Goal: Communication & Community: Answer question/provide support

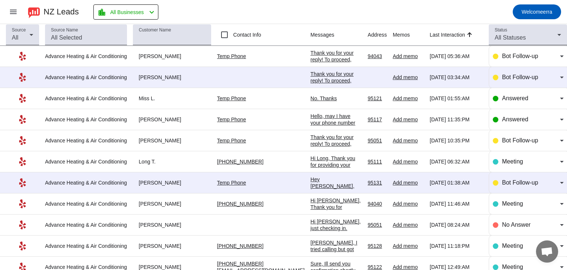
click at [311, 61] on div "Thank you for your reply! To proceed, could you please share your home property…" at bounding box center [336, 129] width 51 height 160
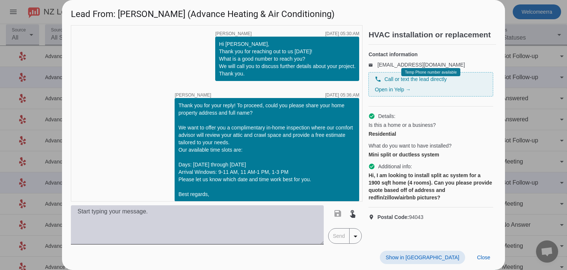
scroll to position [6, 0]
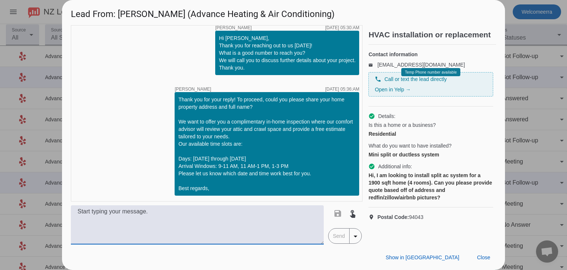
drag, startPoint x: 209, startPoint y: 226, endPoint x: 280, endPoint y: 137, distance: 113.8
click at [209, 150] on textarea at bounding box center [197, 224] width 253 height 39
click at [204, 150] on textarea at bounding box center [197, 224] width 253 height 39
paste textarea "Hello, may I have your phone number so we can discuss this matter on phone?"
click at [113, 150] on textarea "Hello, may I have your phone number so we can discuss this matter on phone?" at bounding box center [197, 224] width 253 height 39
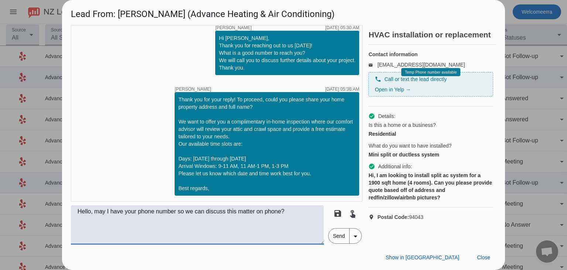
click at [295, 150] on textarea "Hello, may I have your phone number so we can discuss this matter on phone?" at bounding box center [197, 224] width 253 height 39
type textarea "Hello, may I have your phone number so we can discuss this matter on phone?"
drag, startPoint x: 347, startPoint y: 234, endPoint x: 366, endPoint y: 237, distance: 19.8
click at [346, 150] on span "Send" at bounding box center [339, 235] width 21 height 15
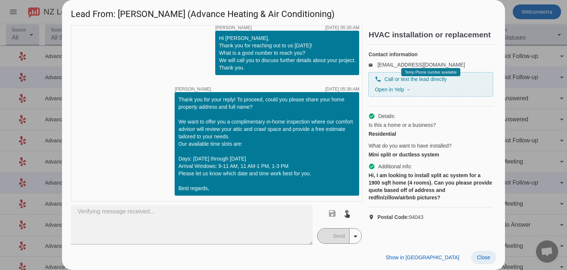
click at [483, 150] on span "Close" at bounding box center [483, 257] width 13 height 6
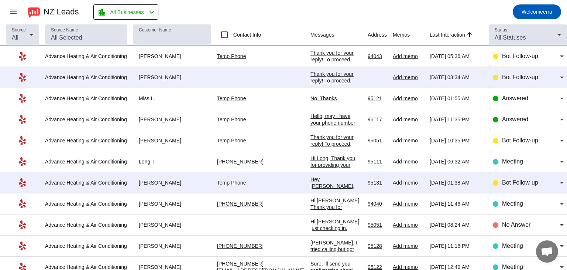
click at [311, 97] on div "No. Thanks" at bounding box center [336, 98] width 51 height 7
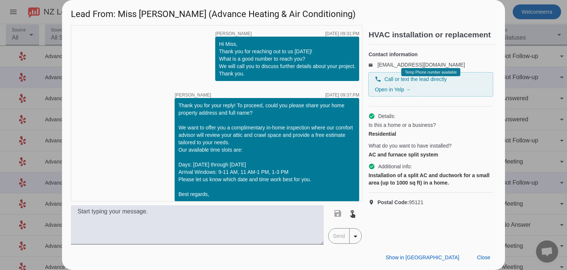
scroll to position [84, 0]
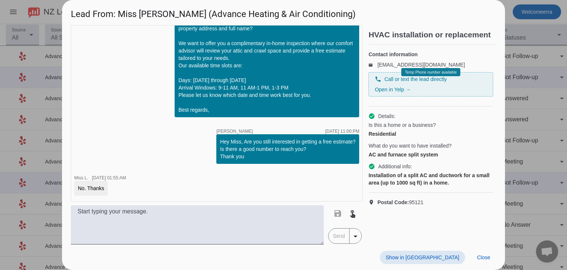
click at [479, 150] on div "Show in Yelp Close" at bounding box center [283, 256] width 443 height 25
click at [483, 150] on span "Close" at bounding box center [483, 257] width 13 height 6
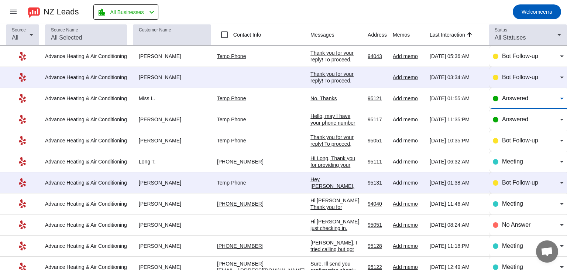
click at [521, 98] on span "Answered" at bounding box center [515, 98] width 26 height 6
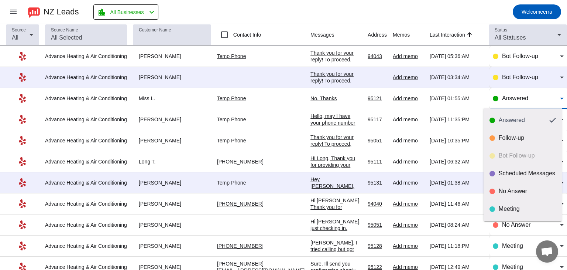
click at [293, 126] on div at bounding box center [283, 135] width 567 height 270
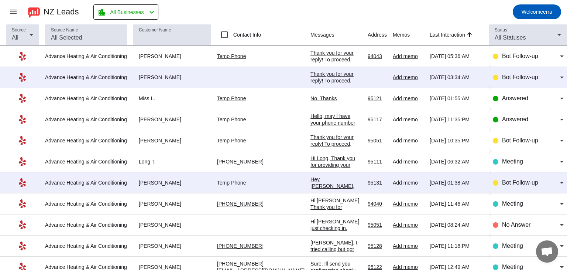
click at [311, 115] on div "Hello, may I have your phone number please?" at bounding box center [336, 123] width 51 height 20
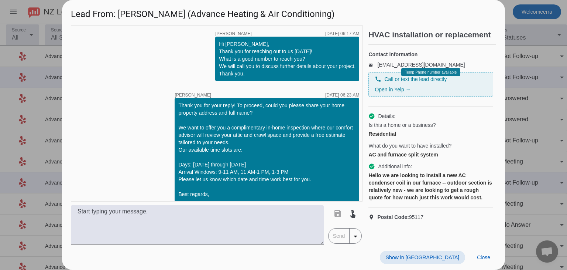
scroll to position [102, 0]
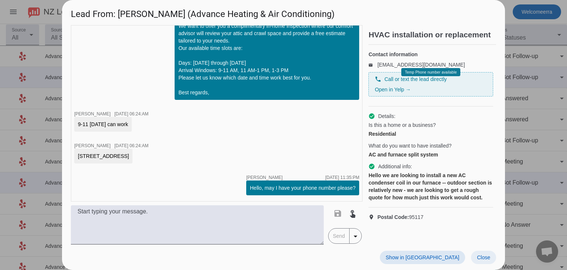
click at [489, 150] on span at bounding box center [483, 256] width 25 height 13
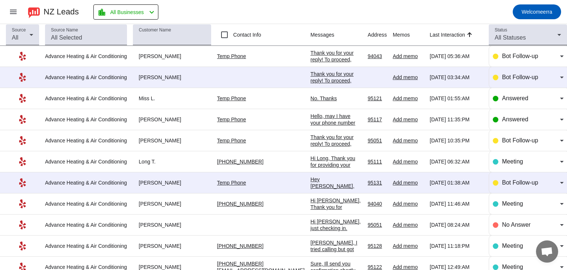
click at [311, 143] on div "Thank you for your reply! To proceed, could you please share your home property…" at bounding box center [336, 214] width 51 height 160
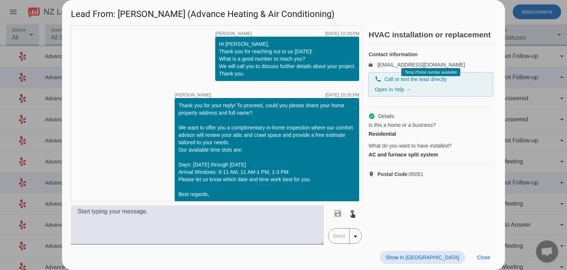
scroll to position [6, 0]
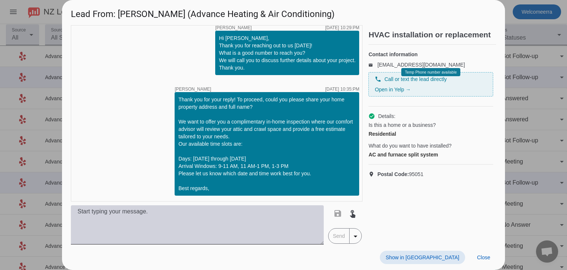
click at [247, 150] on textarea at bounding box center [197, 224] width 253 height 39
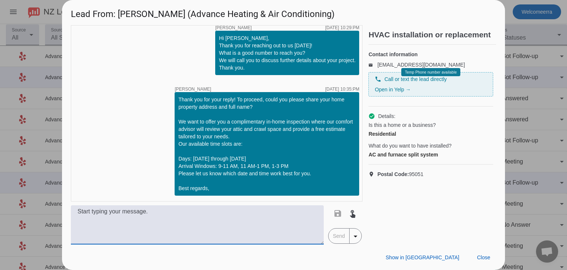
paste textarea "Hello, may I have your phone number so we can discuss this matter on phone?"
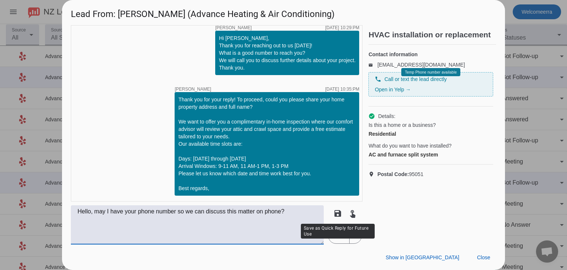
type textarea "Hello, may I have your phone number so we can discuss this matter on phone?"
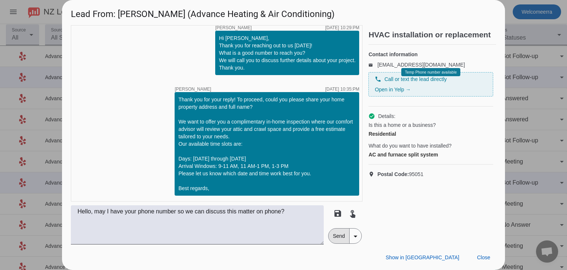
click at [342, 150] on span "Send" at bounding box center [339, 235] width 21 height 15
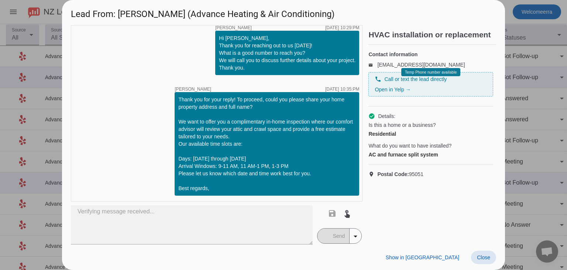
drag, startPoint x: 491, startPoint y: 257, endPoint x: 474, endPoint y: 237, distance: 26.0
click at [490, 150] on span at bounding box center [483, 256] width 25 height 13
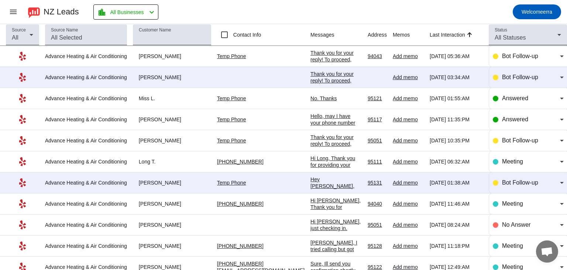
click at [311, 145] on div "Thank you for your reply! To proceed, could you please share your home property…" at bounding box center [336, 214] width 51 height 160
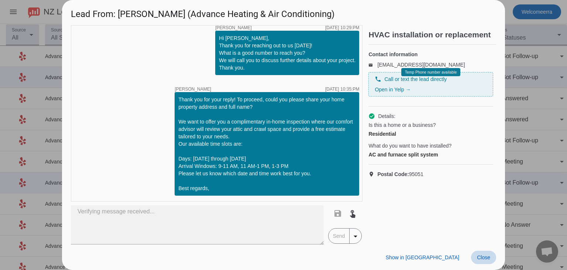
click at [478, 150] on span "Close" at bounding box center [483, 257] width 13 height 6
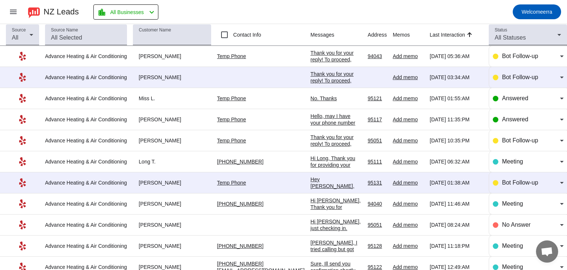
click at [325, 150] on div "Hi Long, Thank you for providing your information! We'll get back to you as soo…" at bounding box center [336, 175] width 51 height 40
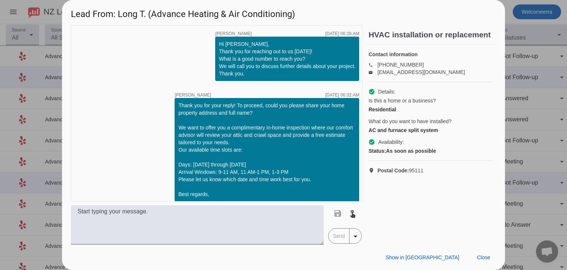
scroll to position [92, 0]
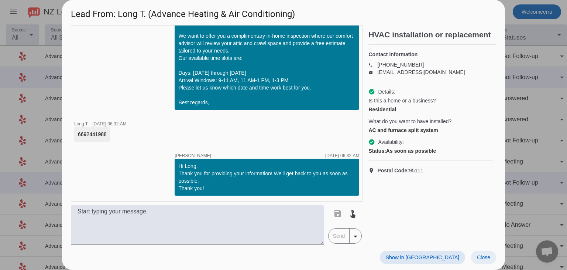
click at [480, 150] on span "Close" at bounding box center [483, 257] width 13 height 6
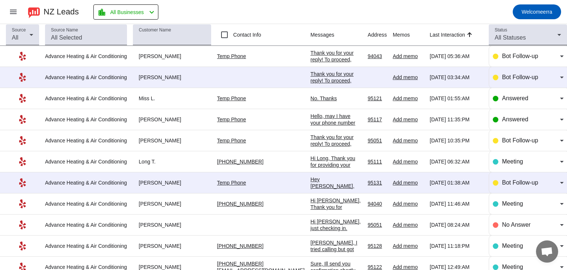
click at [331, 150] on div "Hey [PERSON_NAME], Are you still interested in getting a free estimate? Is ther…" at bounding box center [336, 199] width 51 height 47
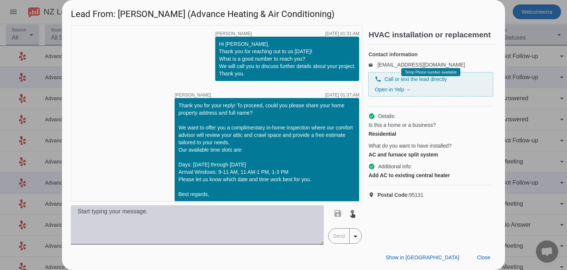
scroll to position [53, 0]
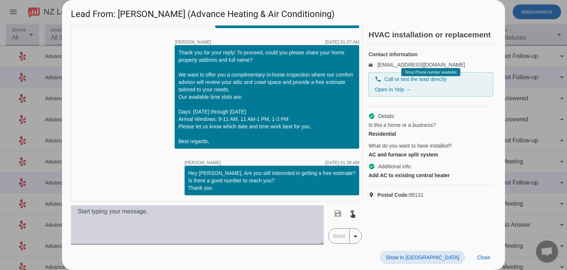
click at [265, 150] on textarea at bounding box center [197, 224] width 253 height 39
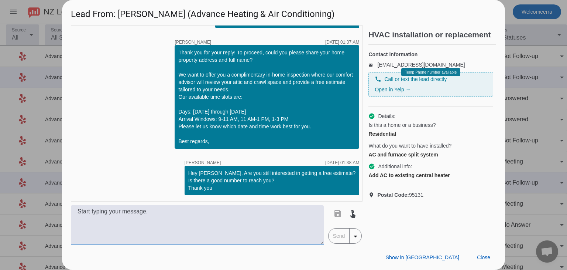
paste textarea "Hello, may I have your phone number so we can discuss this matter on phone?"
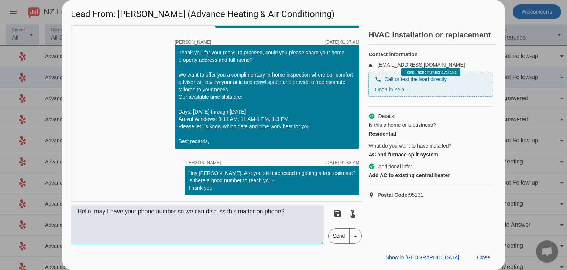
type textarea "Hello, may I have your phone number so we can discuss this matter on phone?"
click at [335, 150] on span "Send" at bounding box center [339, 235] width 21 height 15
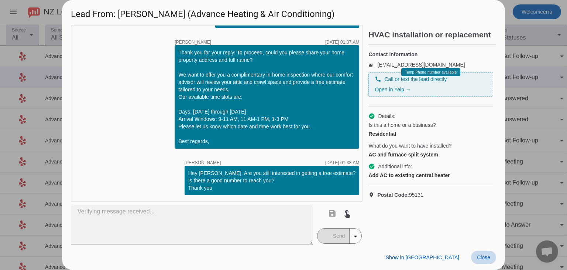
click at [489, 150] on span "Close" at bounding box center [483, 257] width 13 height 6
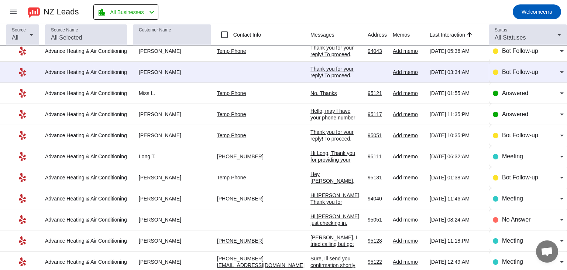
scroll to position [0, 0]
